Goal: Task Accomplishment & Management: Complete application form

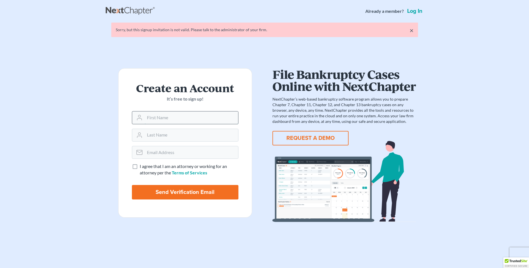
click at [185, 118] on input "text" at bounding box center [191, 117] width 93 height 12
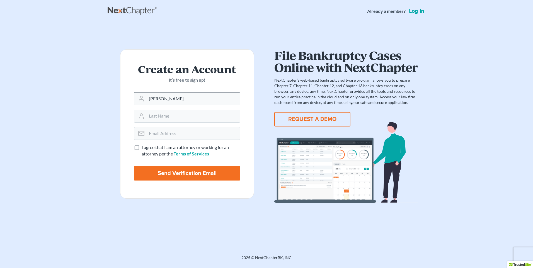
type input "[PERSON_NAME]"
click at [185, 118] on input "text" at bounding box center [193, 116] width 93 height 12
type input "[PERSON_NAME]"
click at [197, 134] on input "email" at bounding box center [193, 133] width 93 height 12
type input "[EMAIL_ADDRESS][DOMAIN_NAME]"
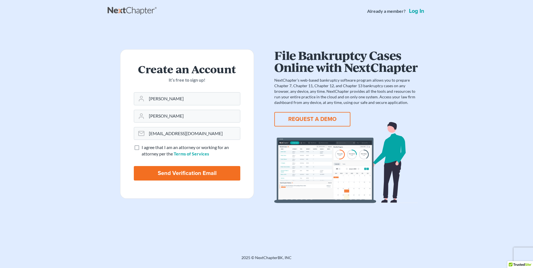
click at [142, 148] on label "I agree that I am an attorney or working for an attorney per the Terms of Servi…" at bounding box center [191, 150] width 99 height 13
click at [144, 148] on input "I agree that I am an attorney or working for an attorney per the Terms of Servi…" at bounding box center [146, 146] width 4 height 4
checkbox input "true"
click at [162, 172] on input "Send Verification Email" at bounding box center [187, 173] width 106 height 14
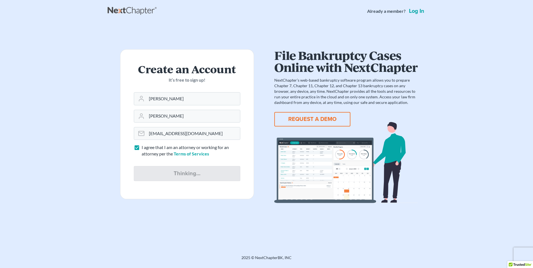
type input "Thinking..."
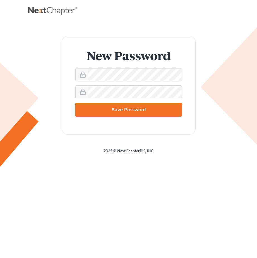
click at [149, 109] on input "Save Password" at bounding box center [128, 110] width 106 height 14
type input "Thinking..."
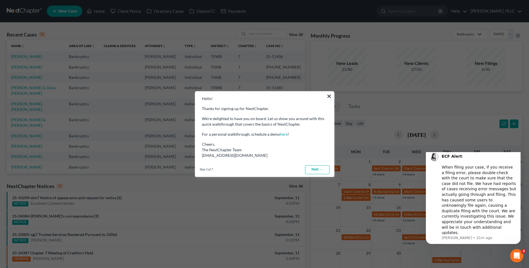
click at [256, 171] on link "Next →" at bounding box center [317, 169] width 25 height 9
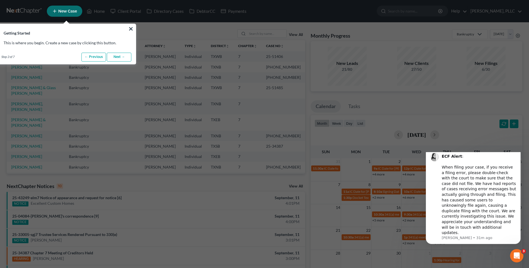
click at [94, 56] on link "← Previous" at bounding box center [93, 57] width 25 height 9
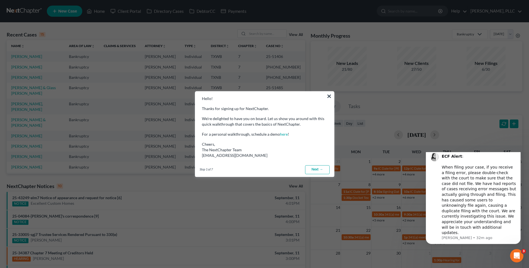
click at [256, 169] on link "Next →" at bounding box center [317, 169] width 25 height 9
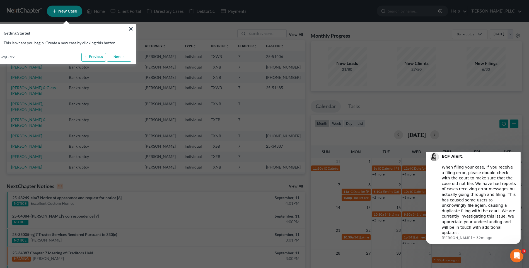
click at [125, 58] on link "Next →" at bounding box center [119, 57] width 25 height 9
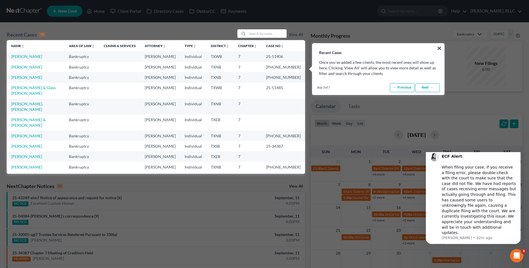
click at [256, 87] on link "Next →" at bounding box center [427, 87] width 25 height 9
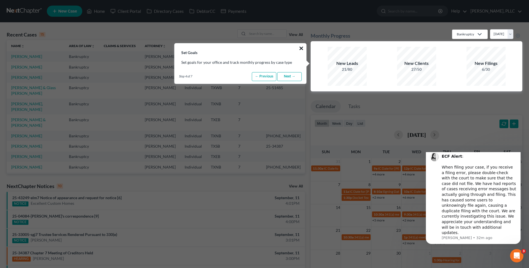
click at [256, 48] on button "×" at bounding box center [301, 48] width 5 height 9
